Goal: Information Seeking & Learning: Learn about a topic

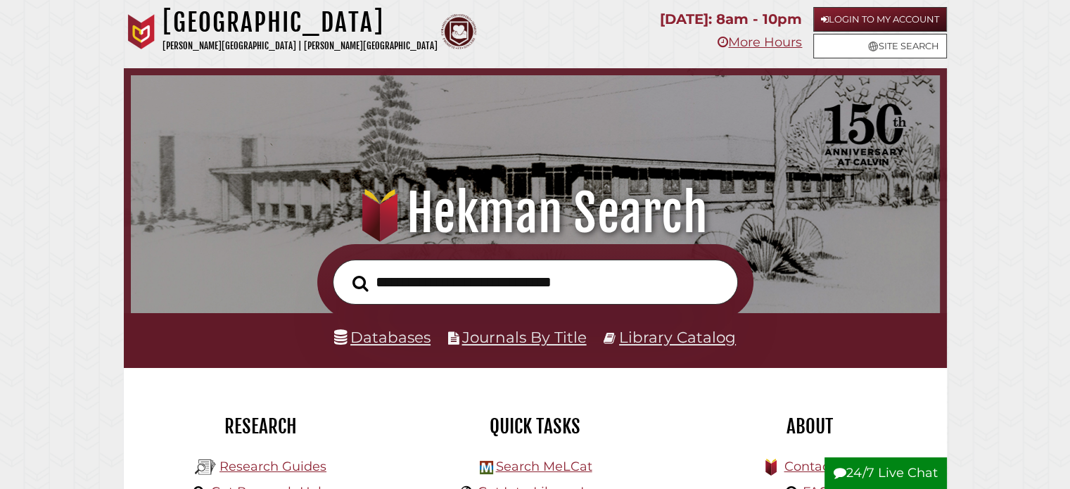
scroll to position [267, 802]
click at [616, 270] on input "text" at bounding box center [535, 283] width 405 height 46
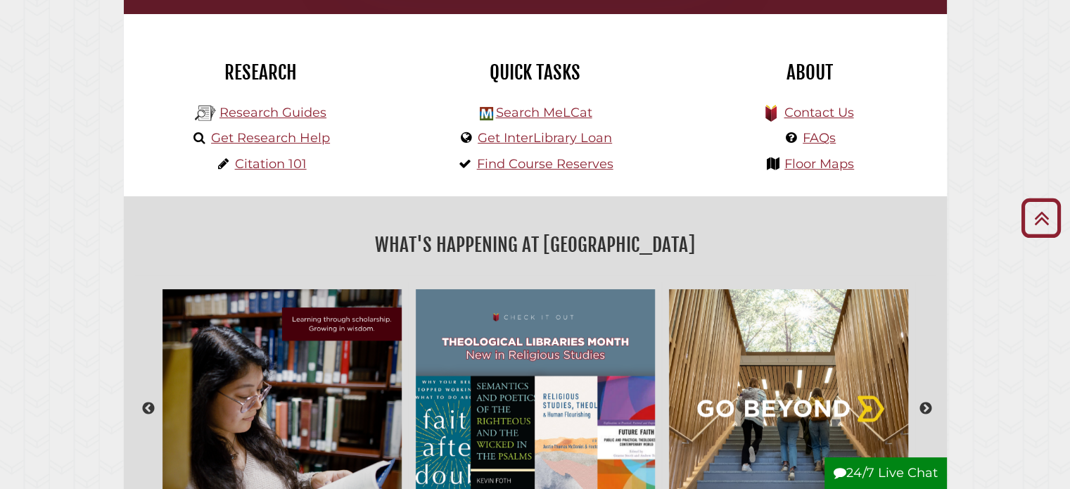
scroll to position [0, 0]
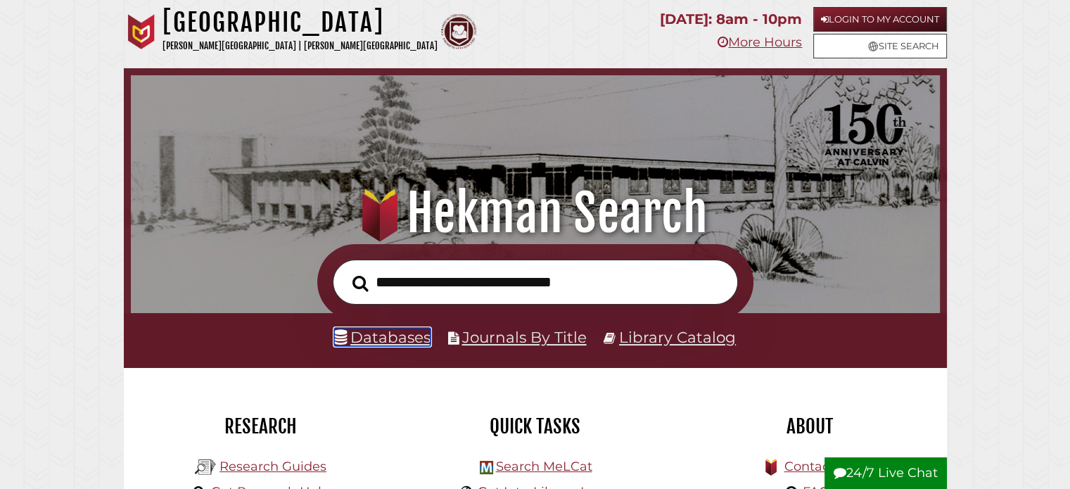
click at [377, 337] on link "Databases" at bounding box center [382, 337] width 96 height 18
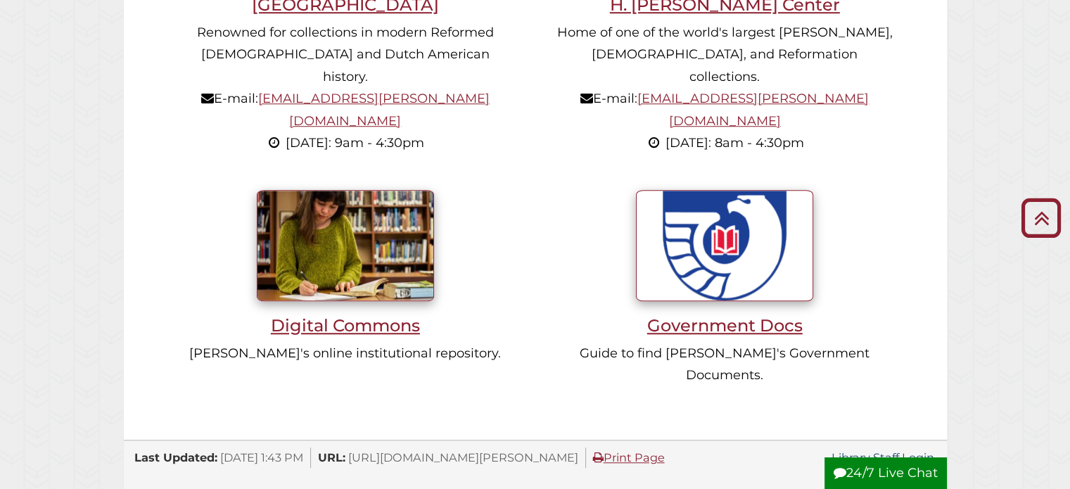
scroll to position [1478, 0]
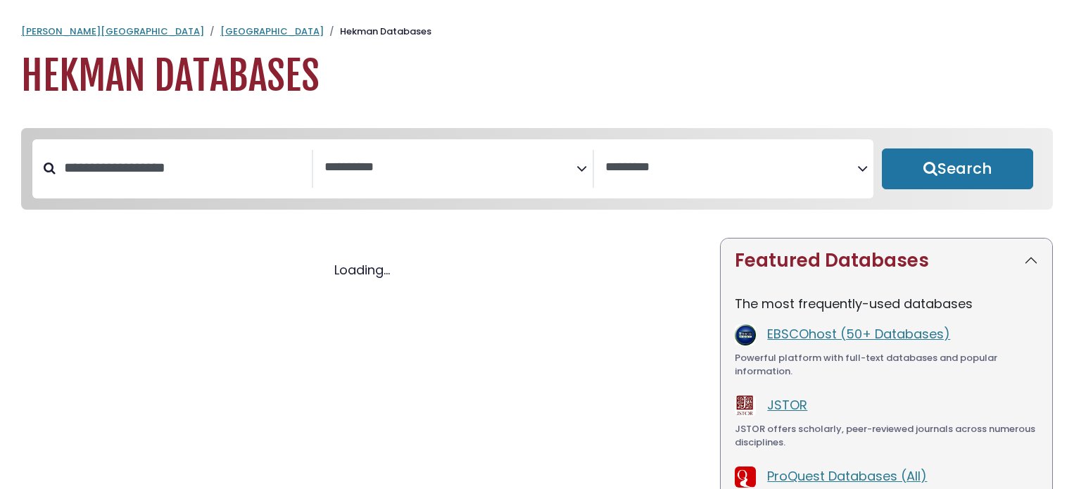
select select "Database Subject Filter"
select select "Database Vendors Filter"
select select "Database Subject Filter"
select select "Database Vendors Filter"
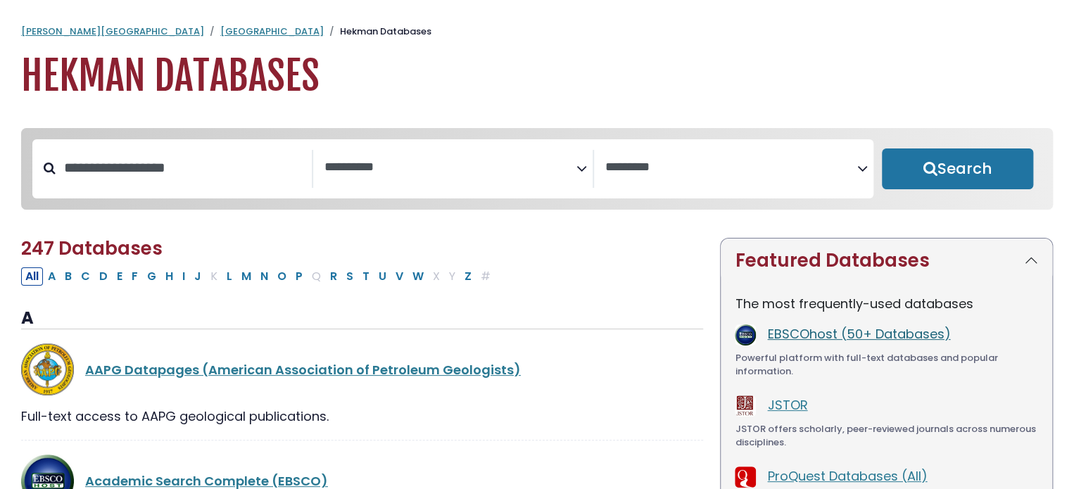
click at [808, 334] on link "EBSCOhost (50+ Databases)" at bounding box center [858, 334] width 183 height 18
